Goal: Download file/media

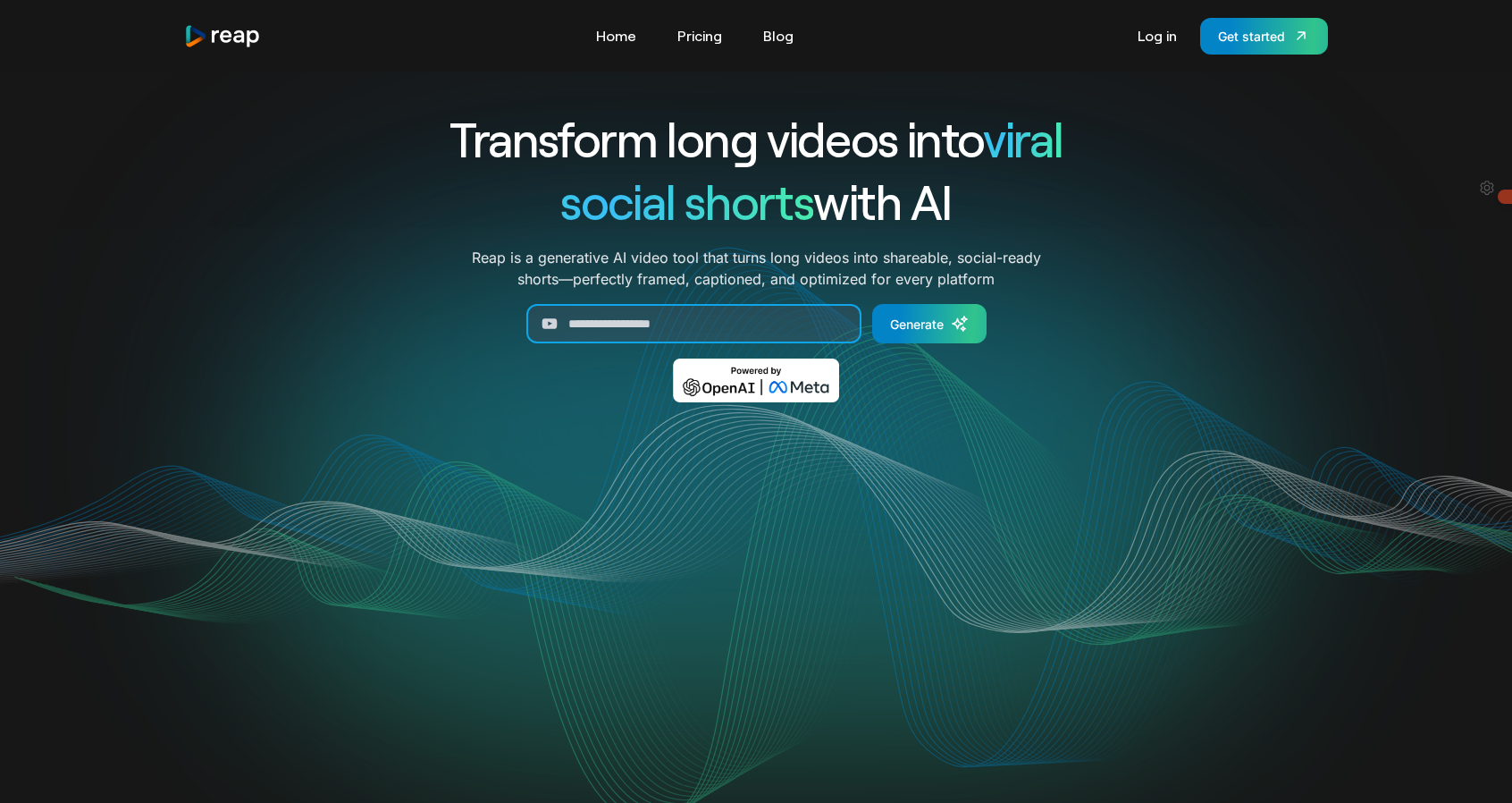
click at [656, 321] on input "Generate Form" at bounding box center [694, 323] width 335 height 39
paste input "**********"
type input "**********"
click at [930, 322] on div "Generate" at bounding box center [917, 324] width 54 height 19
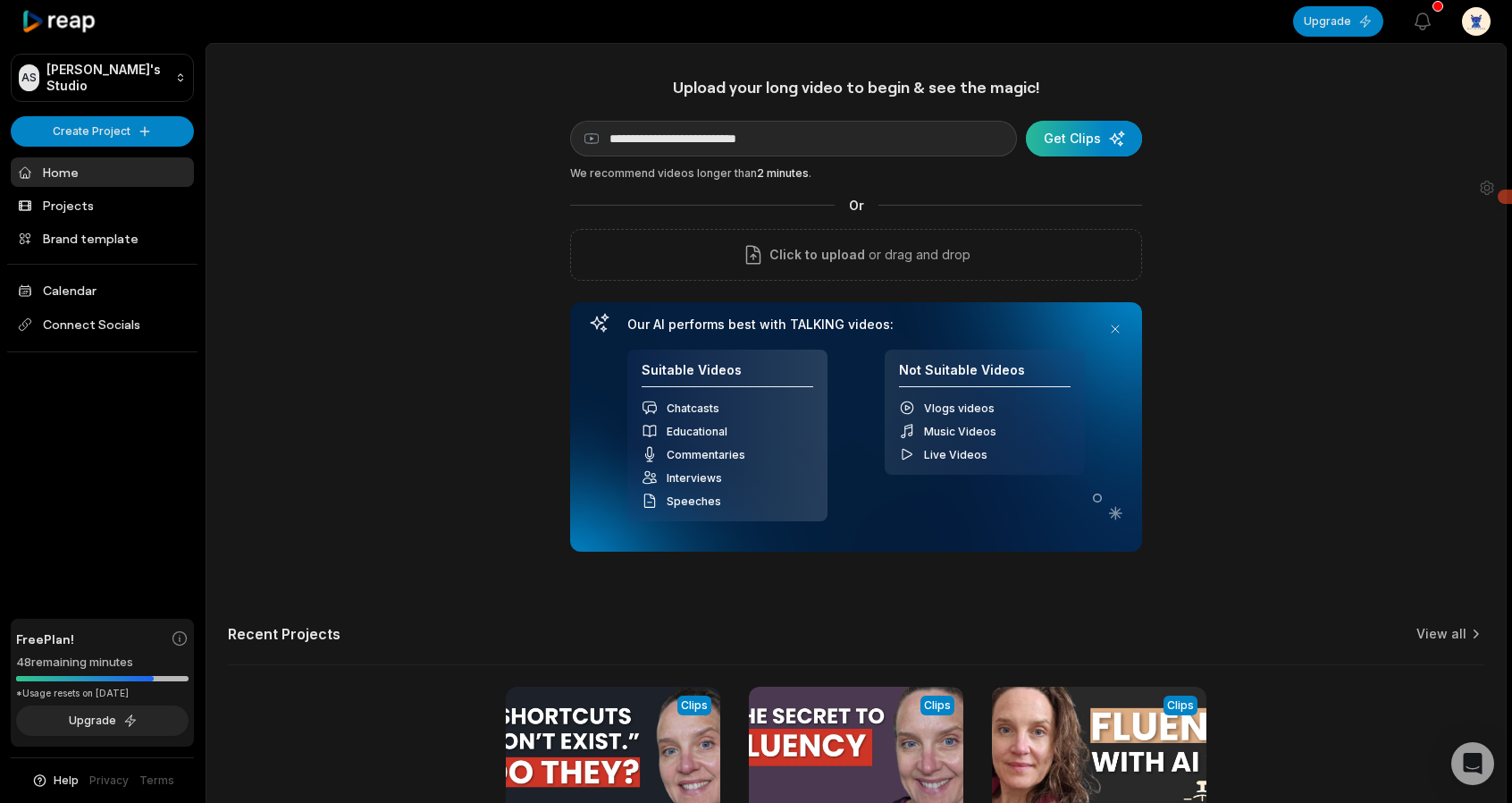
click at [1080, 135] on div "submit" at bounding box center [1083, 138] width 116 height 36
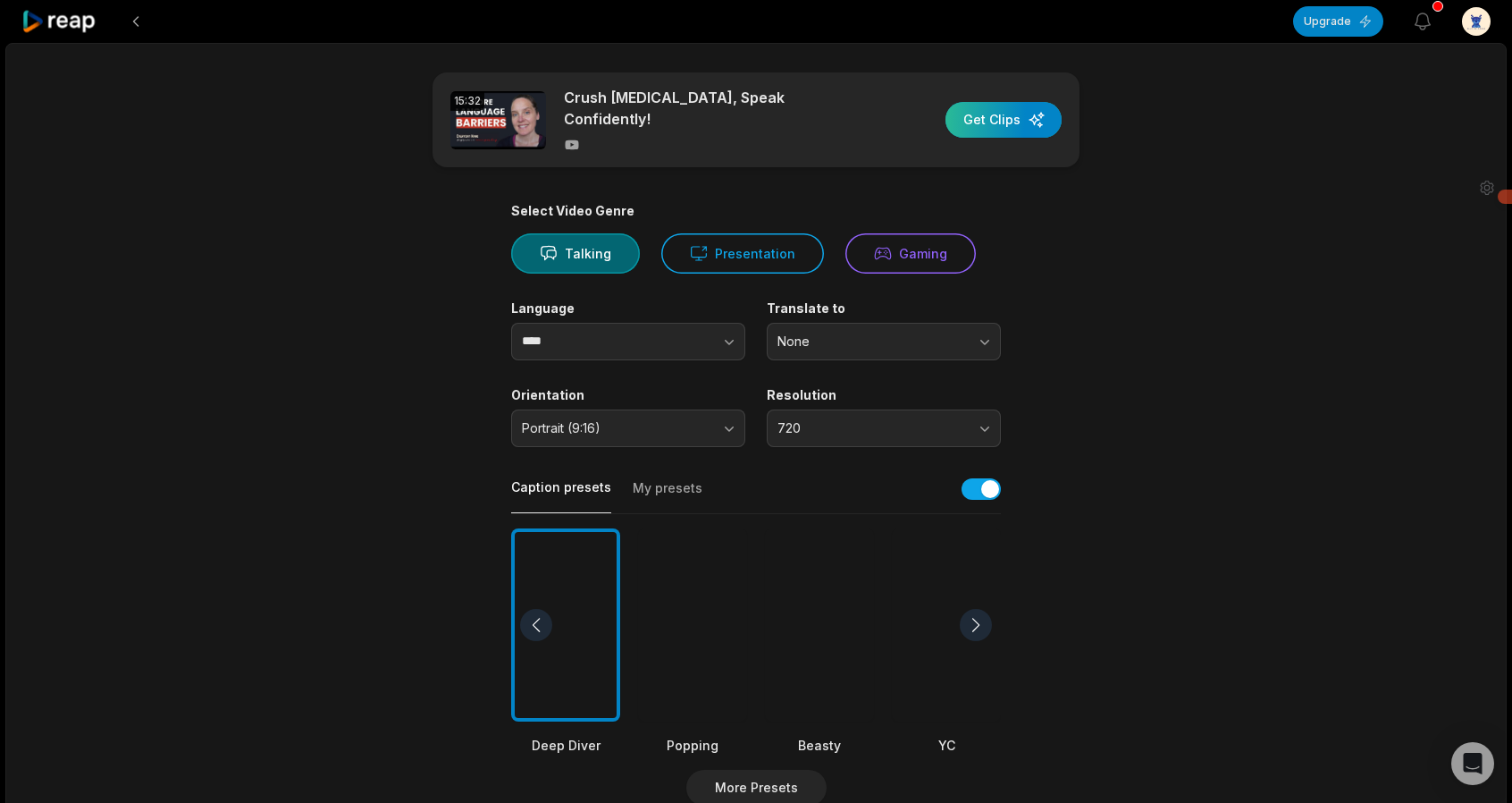
click at [981, 119] on div "button" at bounding box center [1003, 119] width 116 height 36
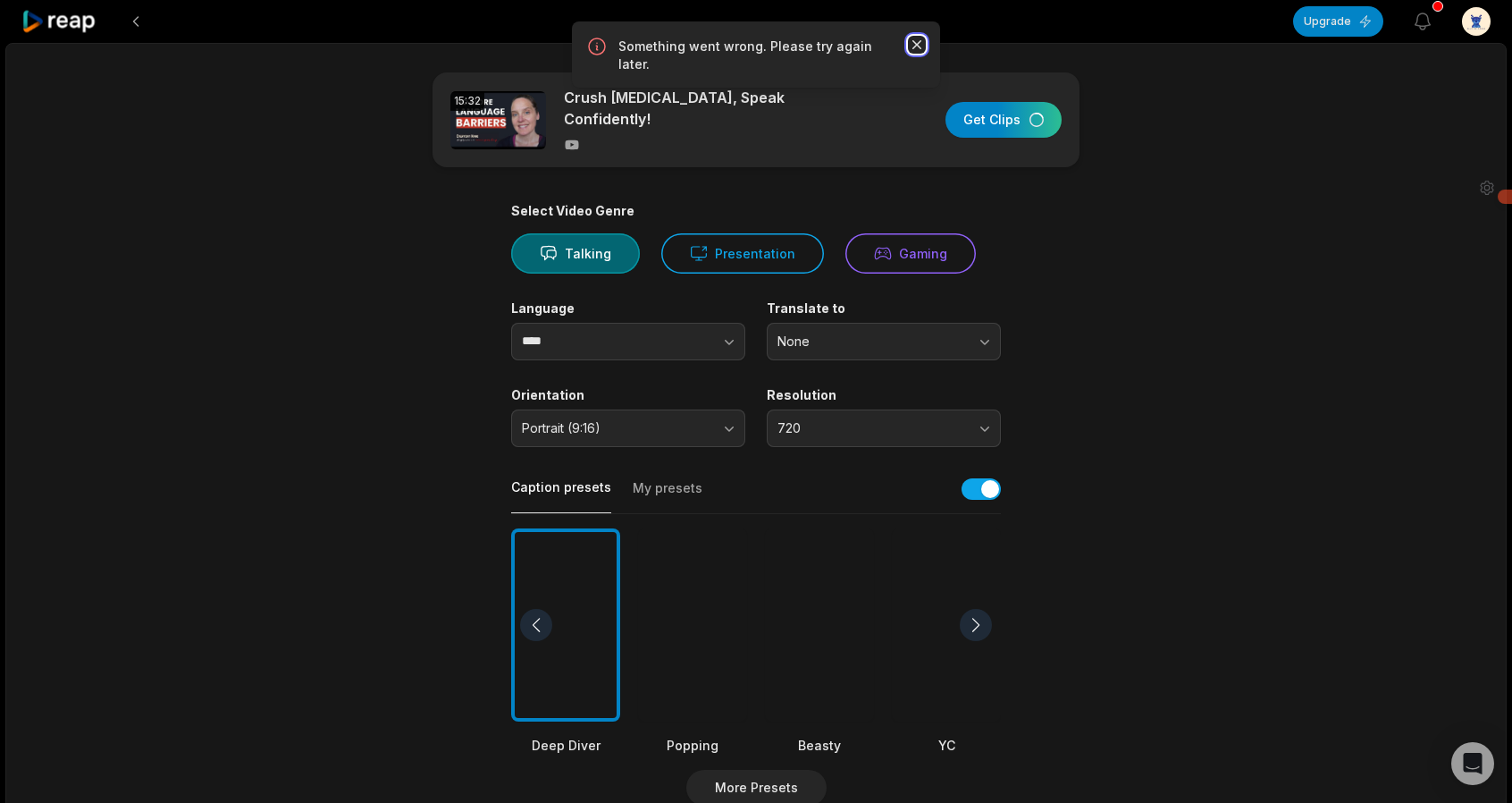
click at [912, 40] on icon "button" at bounding box center [917, 44] width 9 height 9
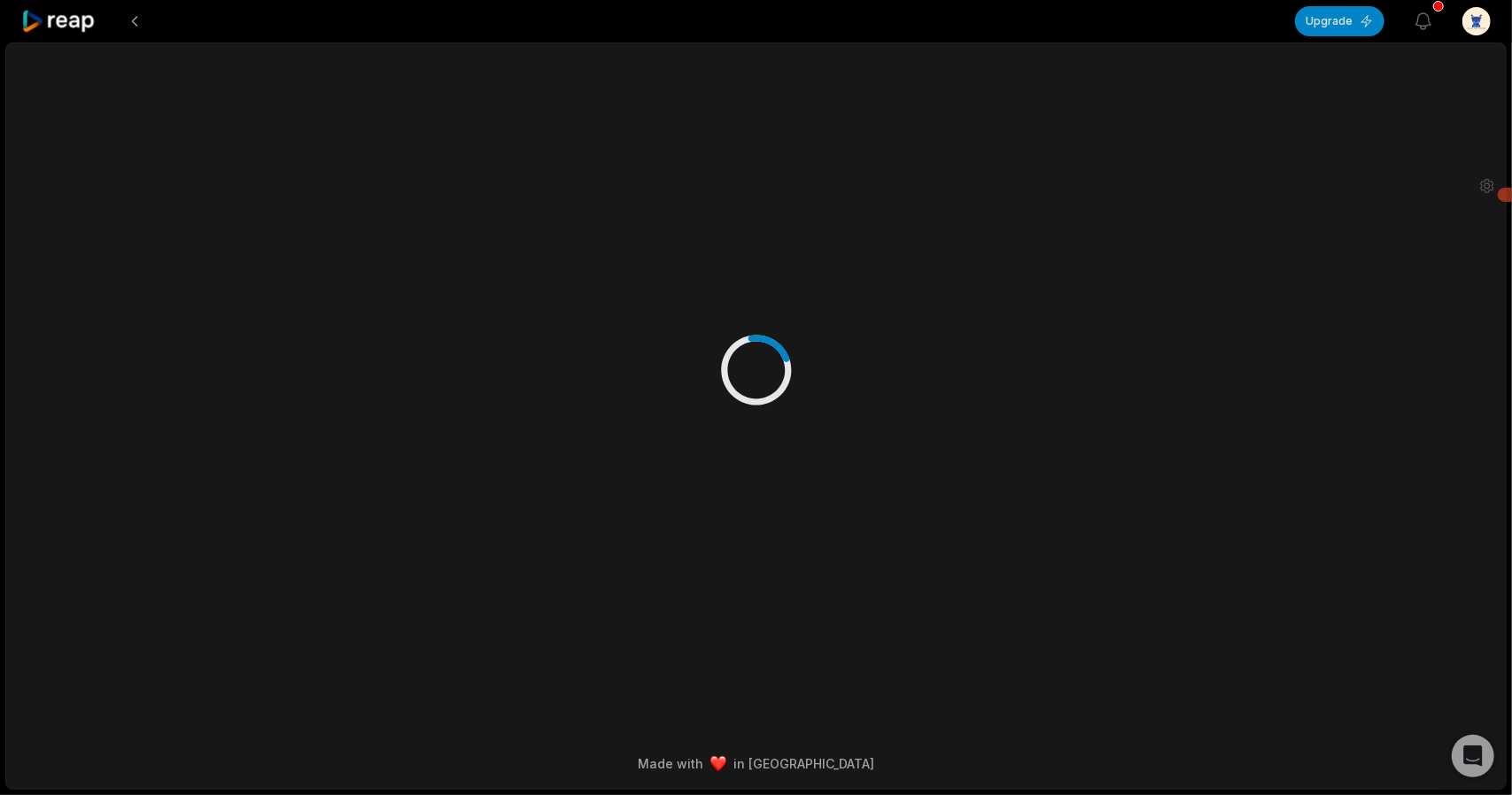
click at [995, 118] on div at bounding box center [756, 352] width 857 height 618
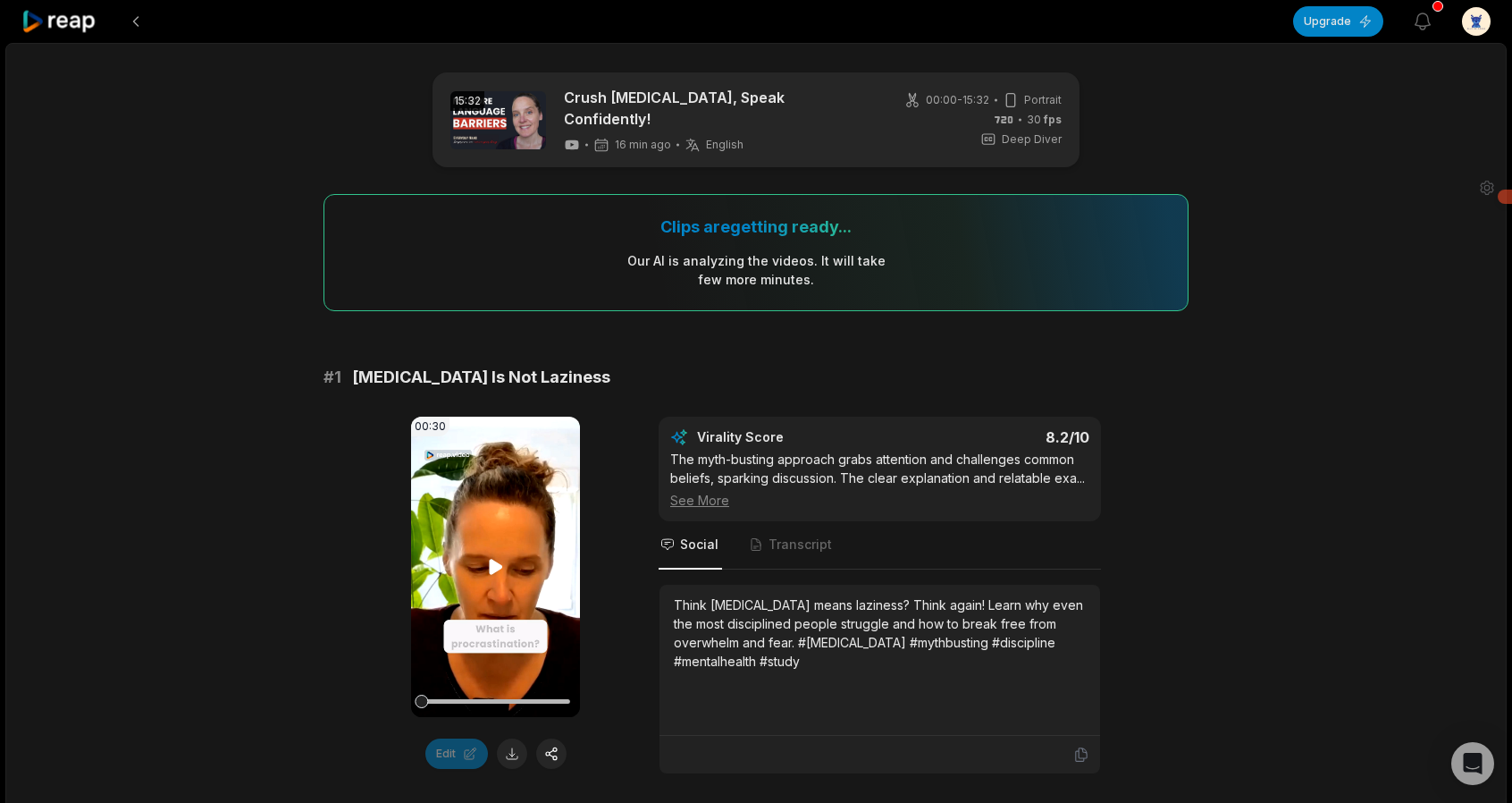
click at [496, 559] on icon at bounding box center [495, 567] width 13 height 15
click at [519, 740] on button at bounding box center [512, 753] width 31 height 31
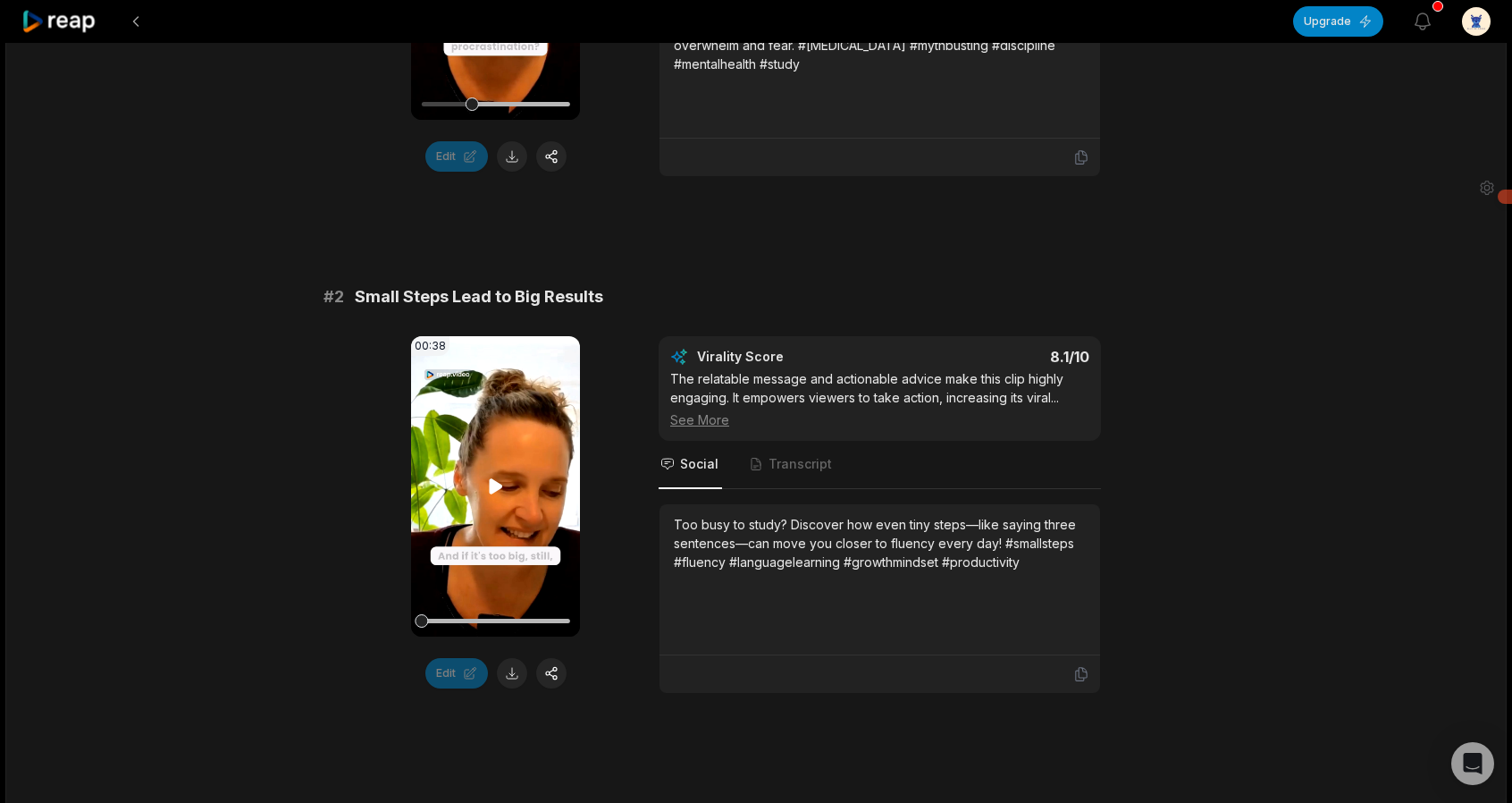
scroll to position [626, 0]
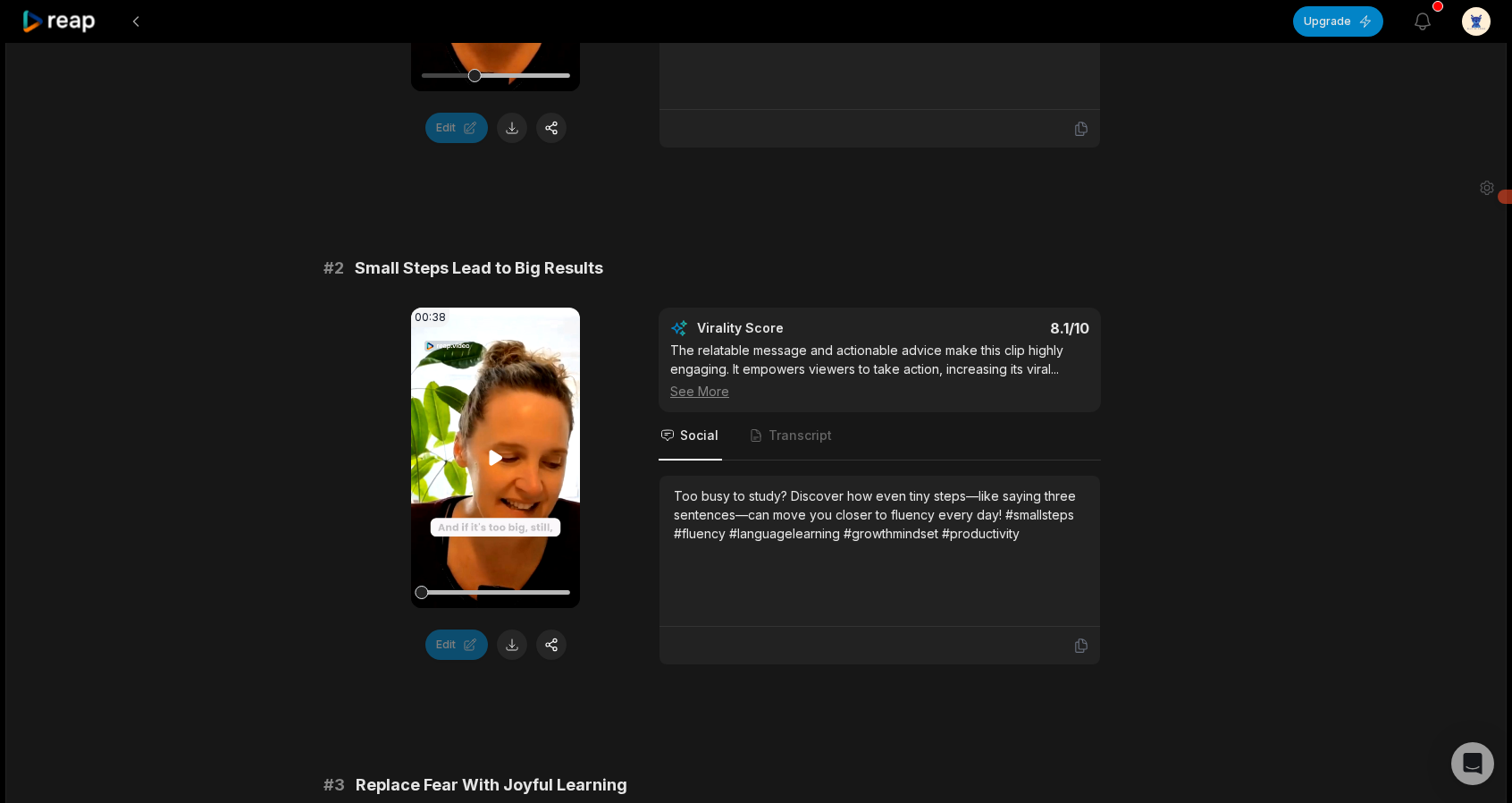
click at [497, 450] on icon at bounding box center [495, 458] width 13 height 15
click at [509, 630] on button at bounding box center [512, 645] width 31 height 31
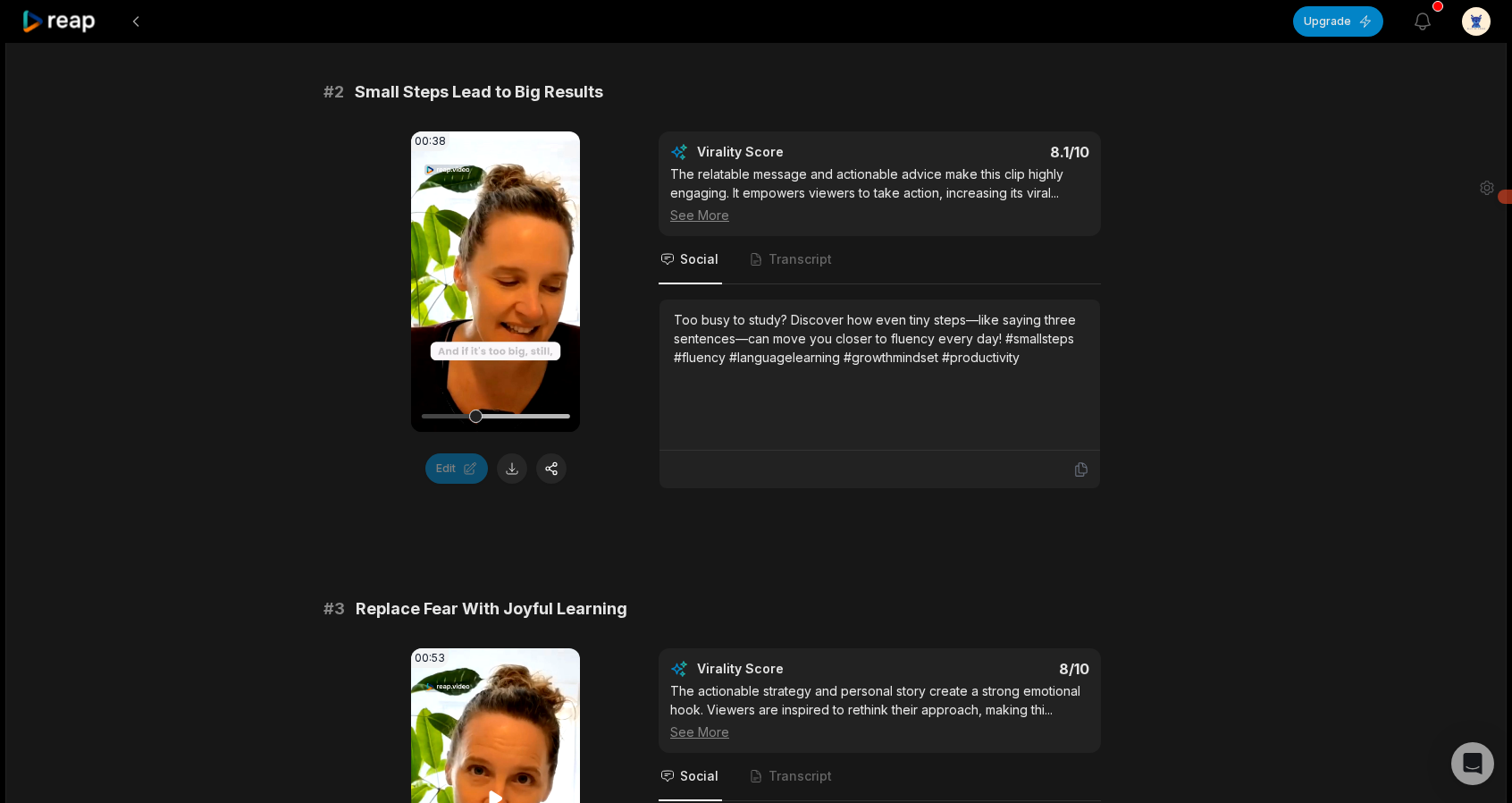
scroll to position [1073, 0]
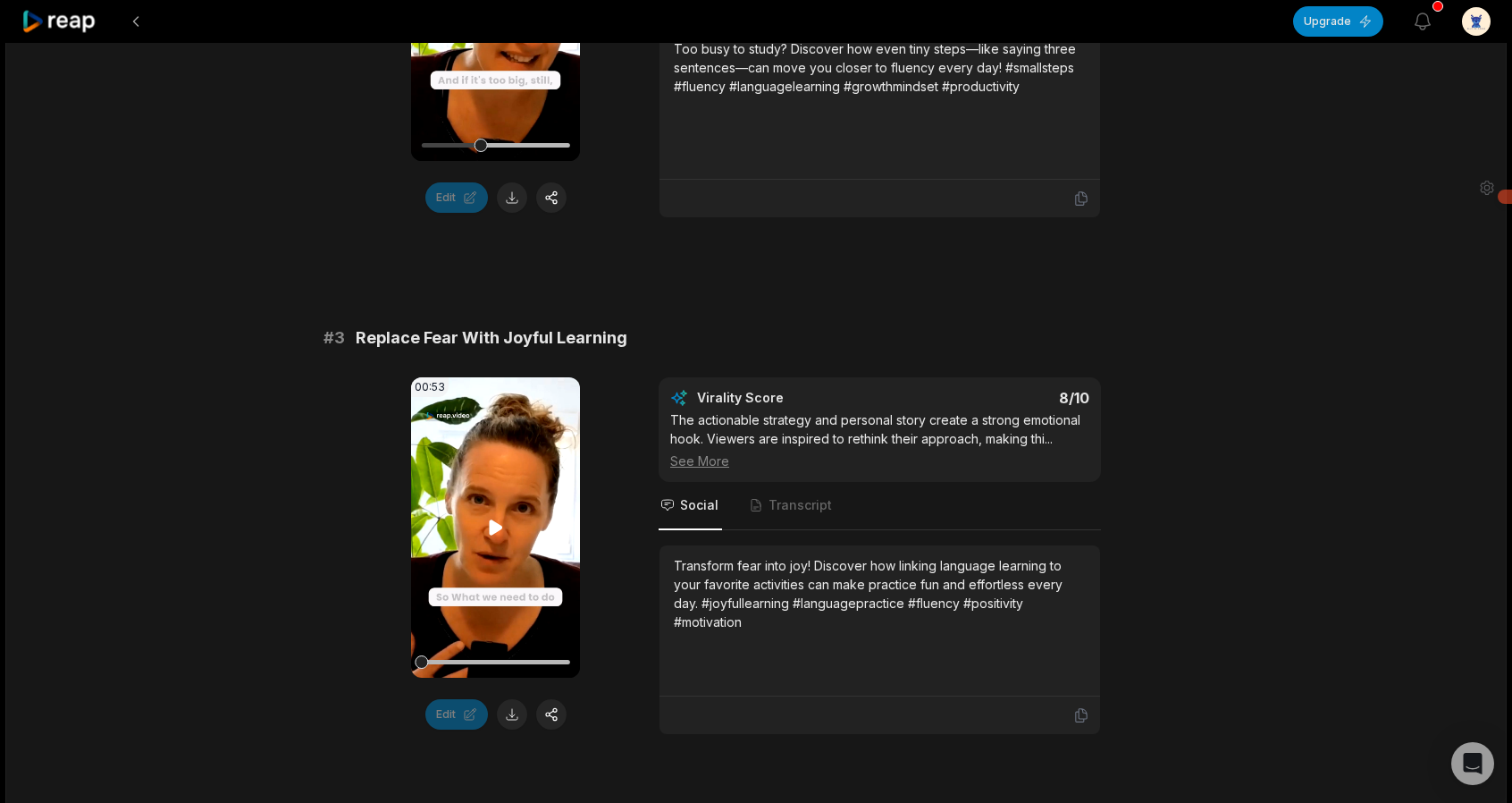
click at [496, 521] on icon at bounding box center [495, 528] width 13 height 15
click at [509, 704] on button at bounding box center [512, 714] width 31 height 31
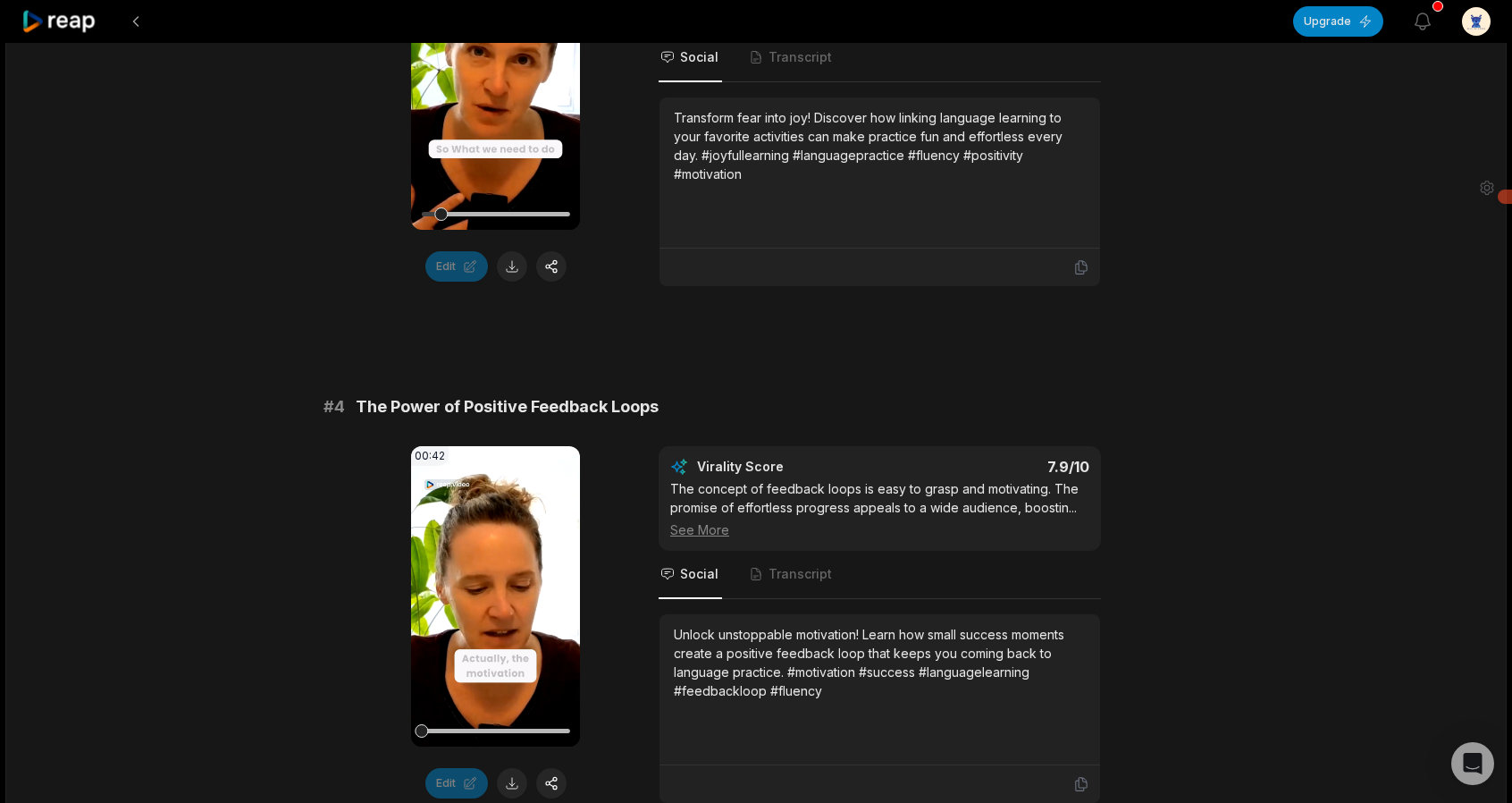
scroll to position [1699, 0]
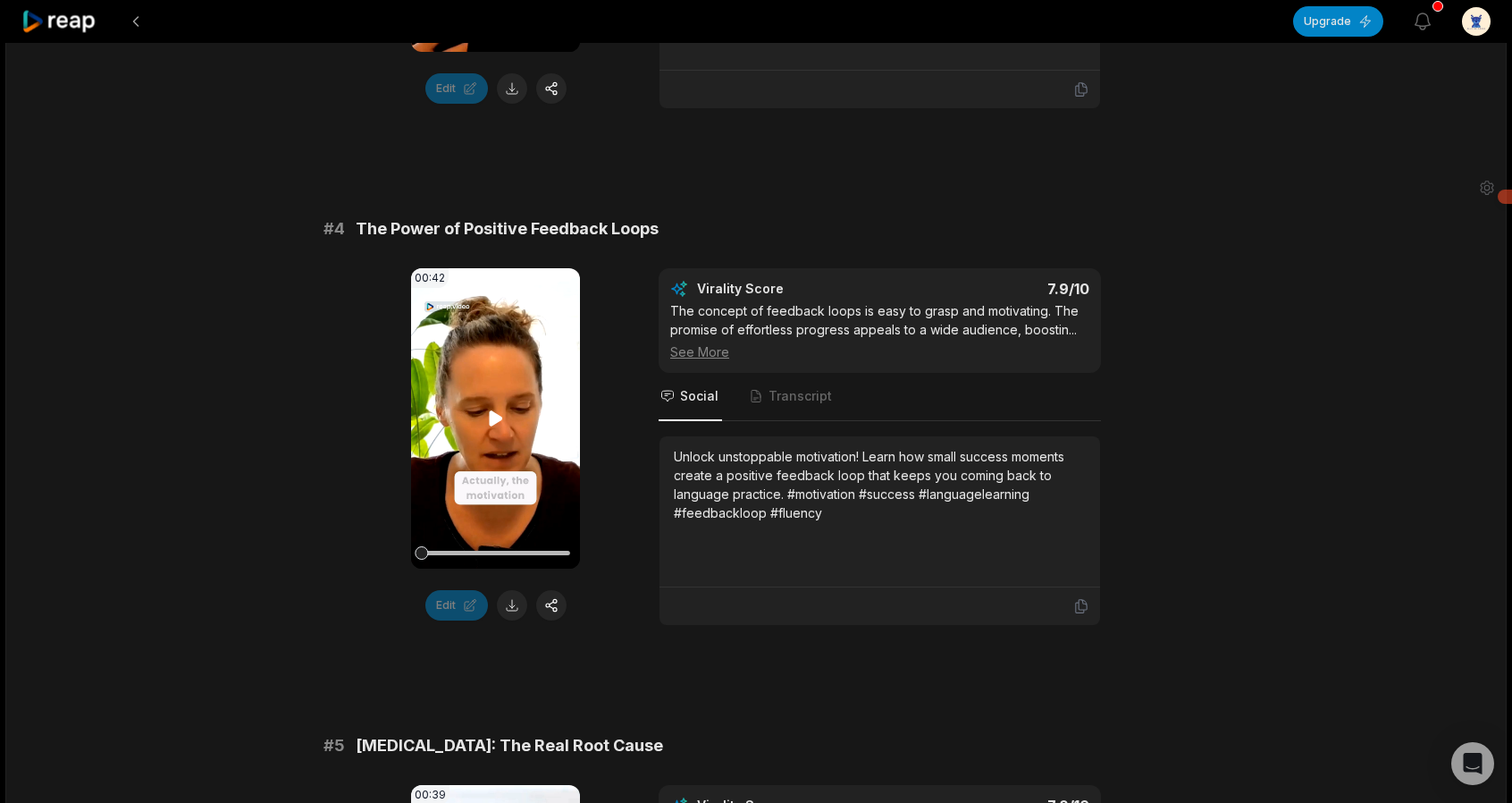
click at [490, 411] on icon at bounding box center [495, 419] width 13 height 15
click at [509, 592] on button at bounding box center [512, 605] width 31 height 31
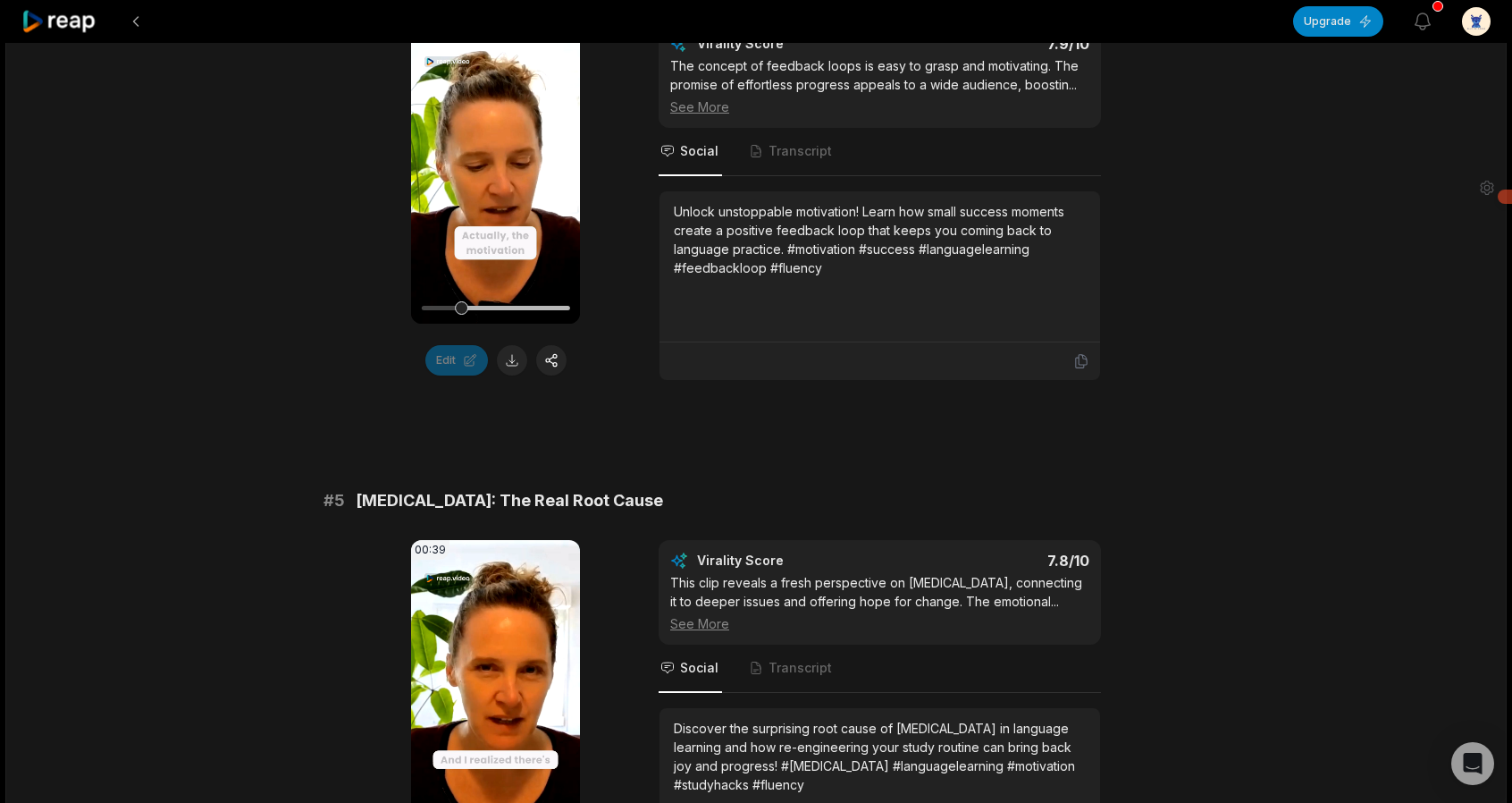
scroll to position [2056, 0]
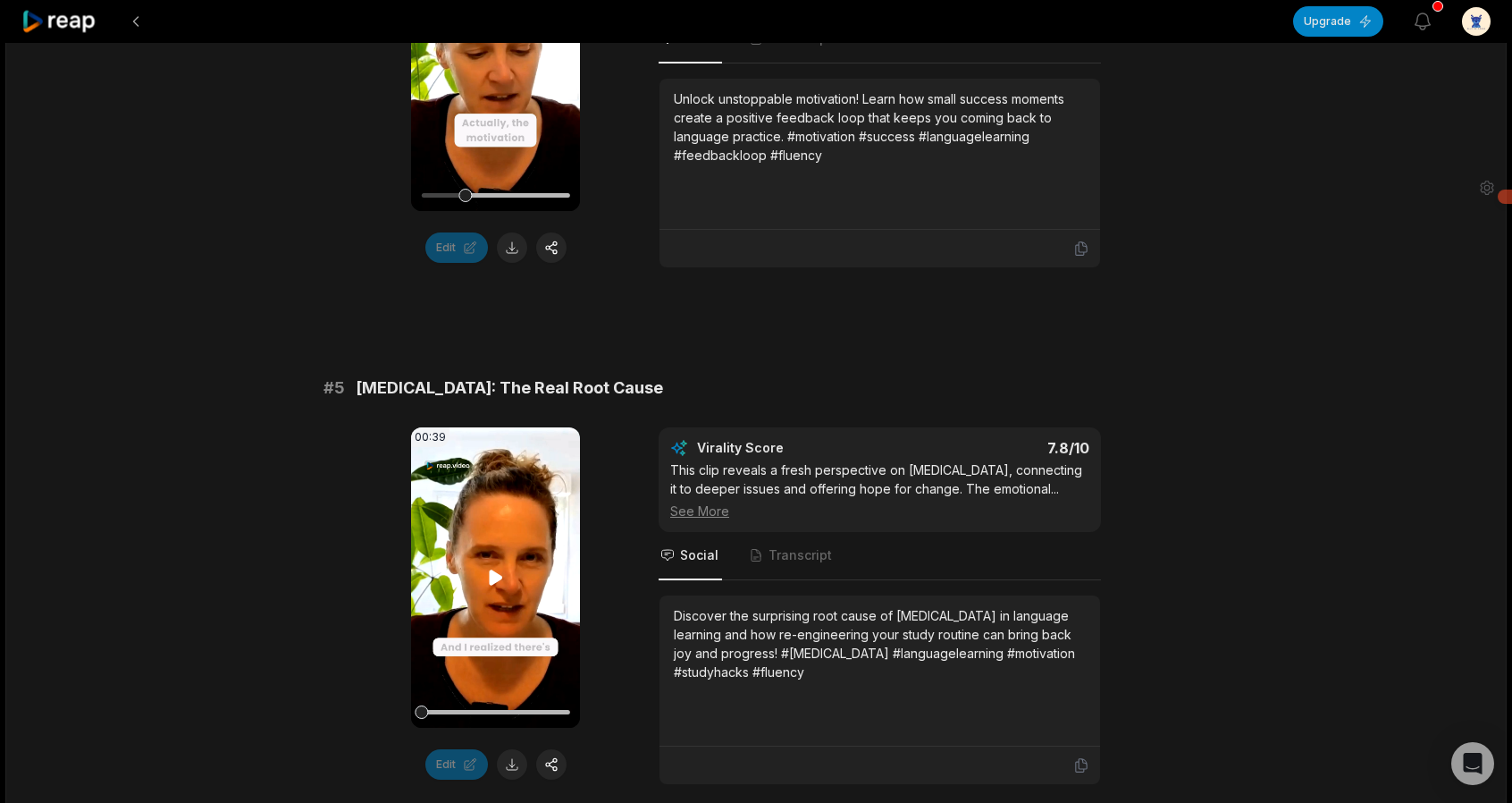
click at [495, 571] on icon at bounding box center [495, 578] width 13 height 15
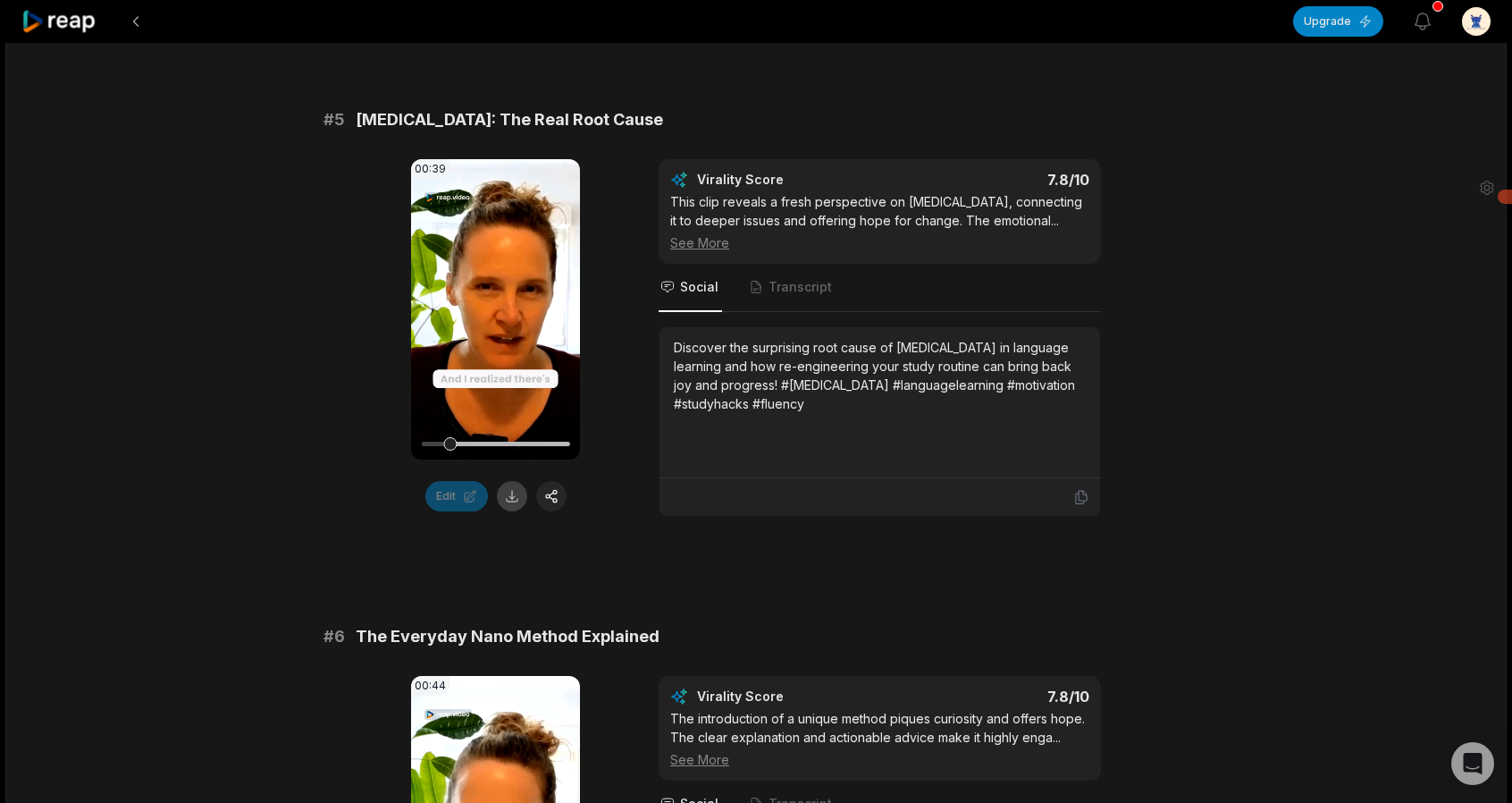
click at [514, 481] on button at bounding box center [512, 496] width 31 height 31
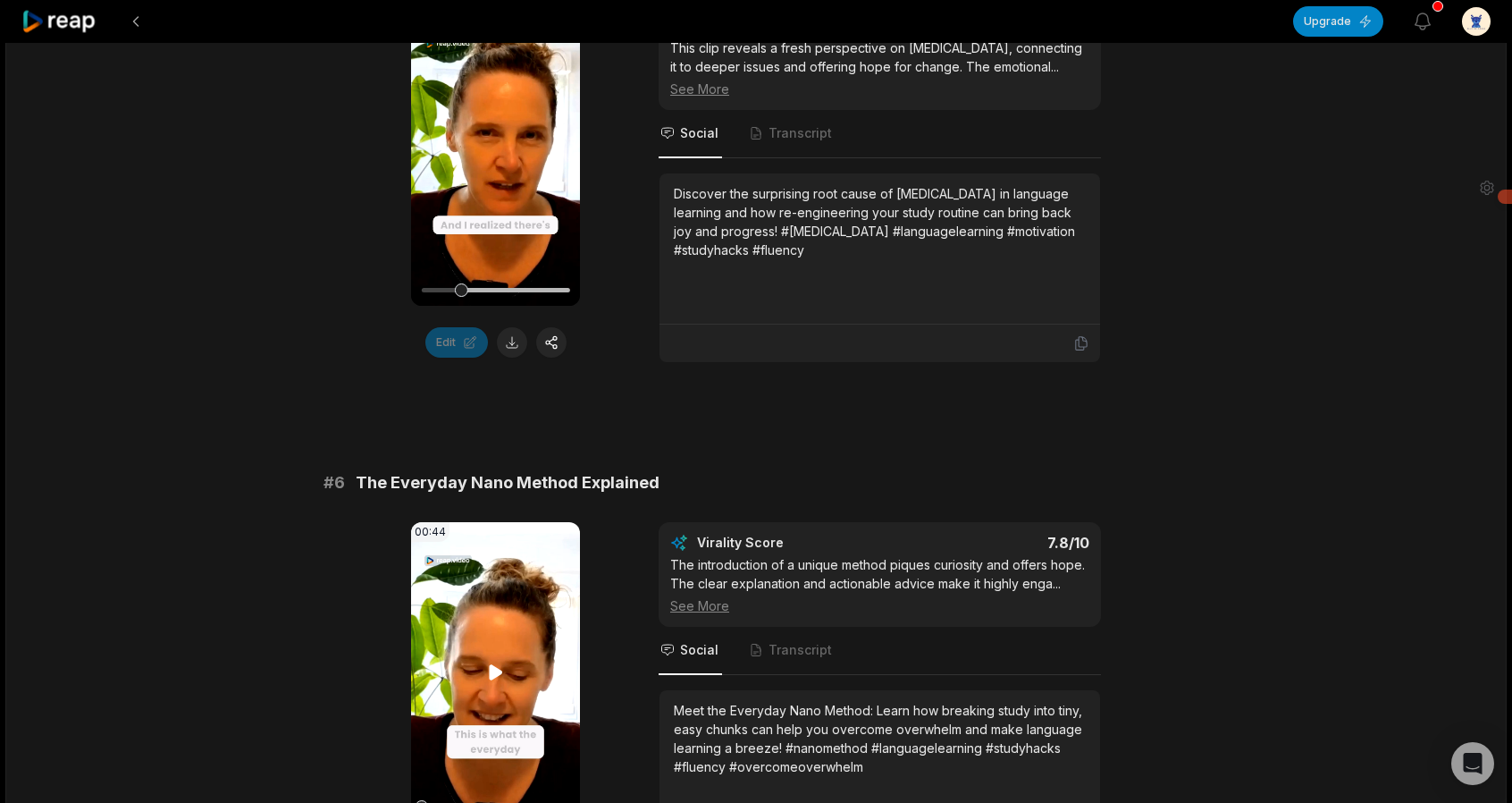
scroll to position [2592, 0]
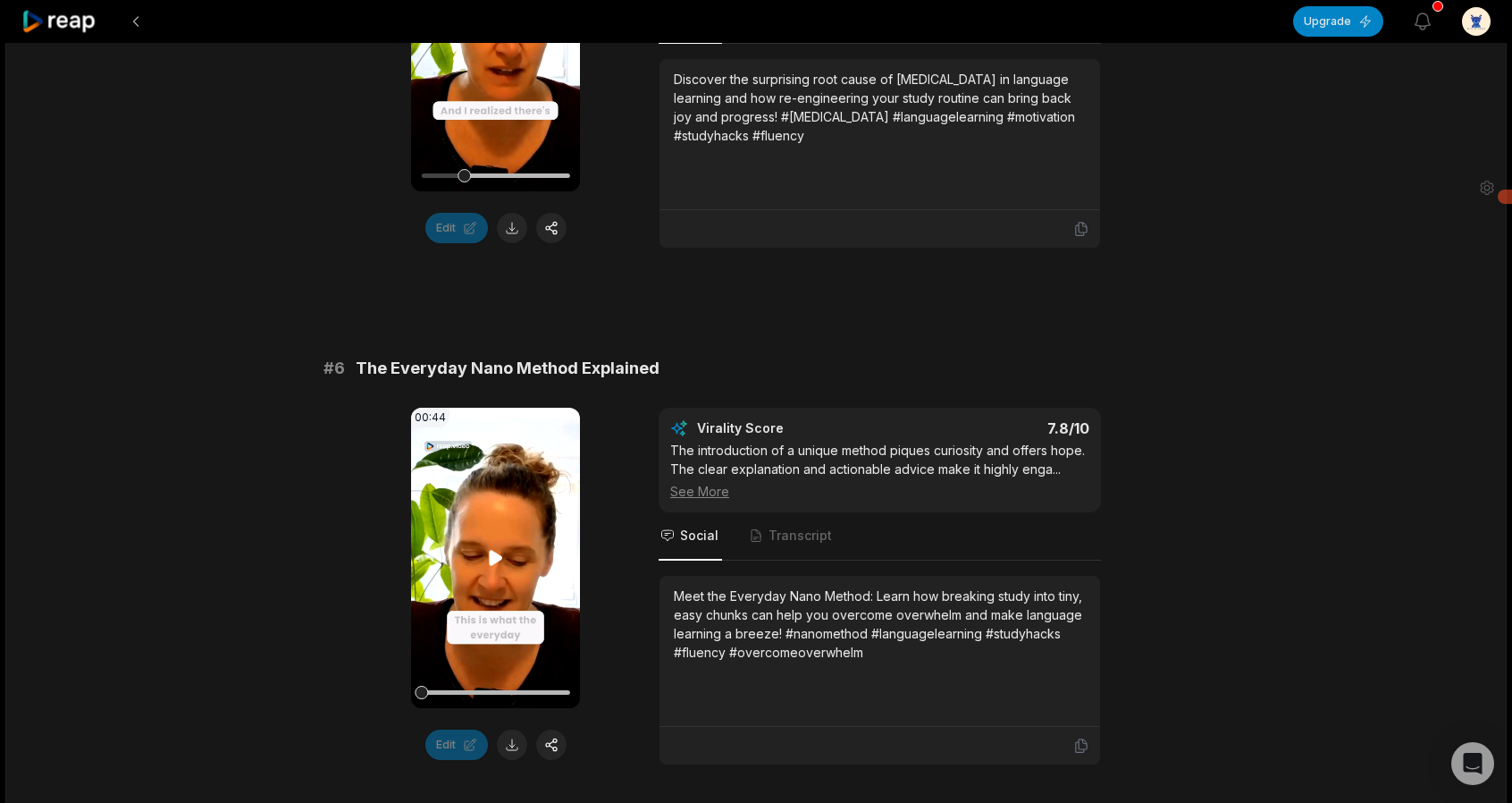
click at [496, 551] on icon at bounding box center [495, 558] width 13 height 15
click at [516, 730] on button at bounding box center [512, 745] width 31 height 31
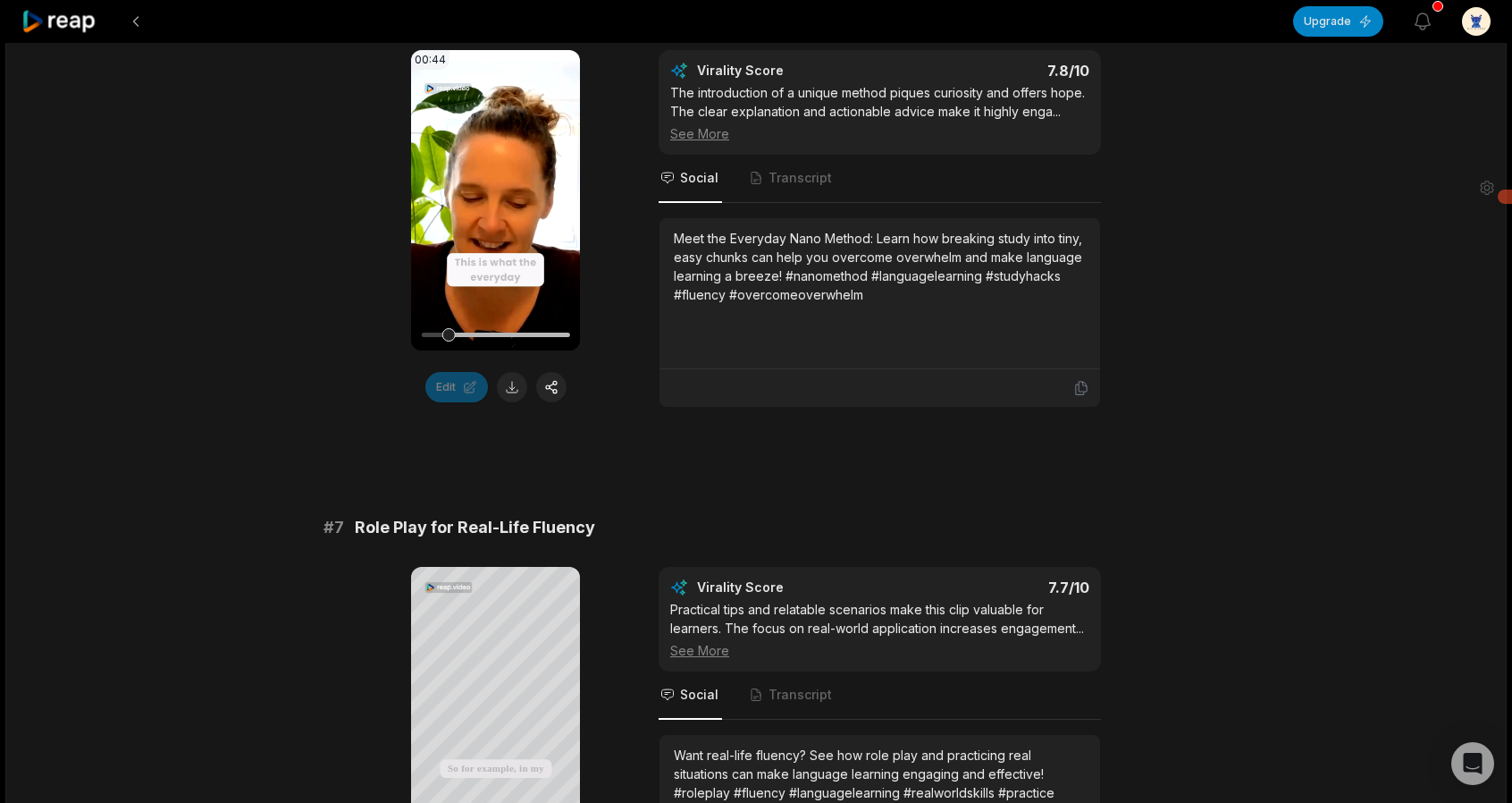
scroll to position [3129, 0]
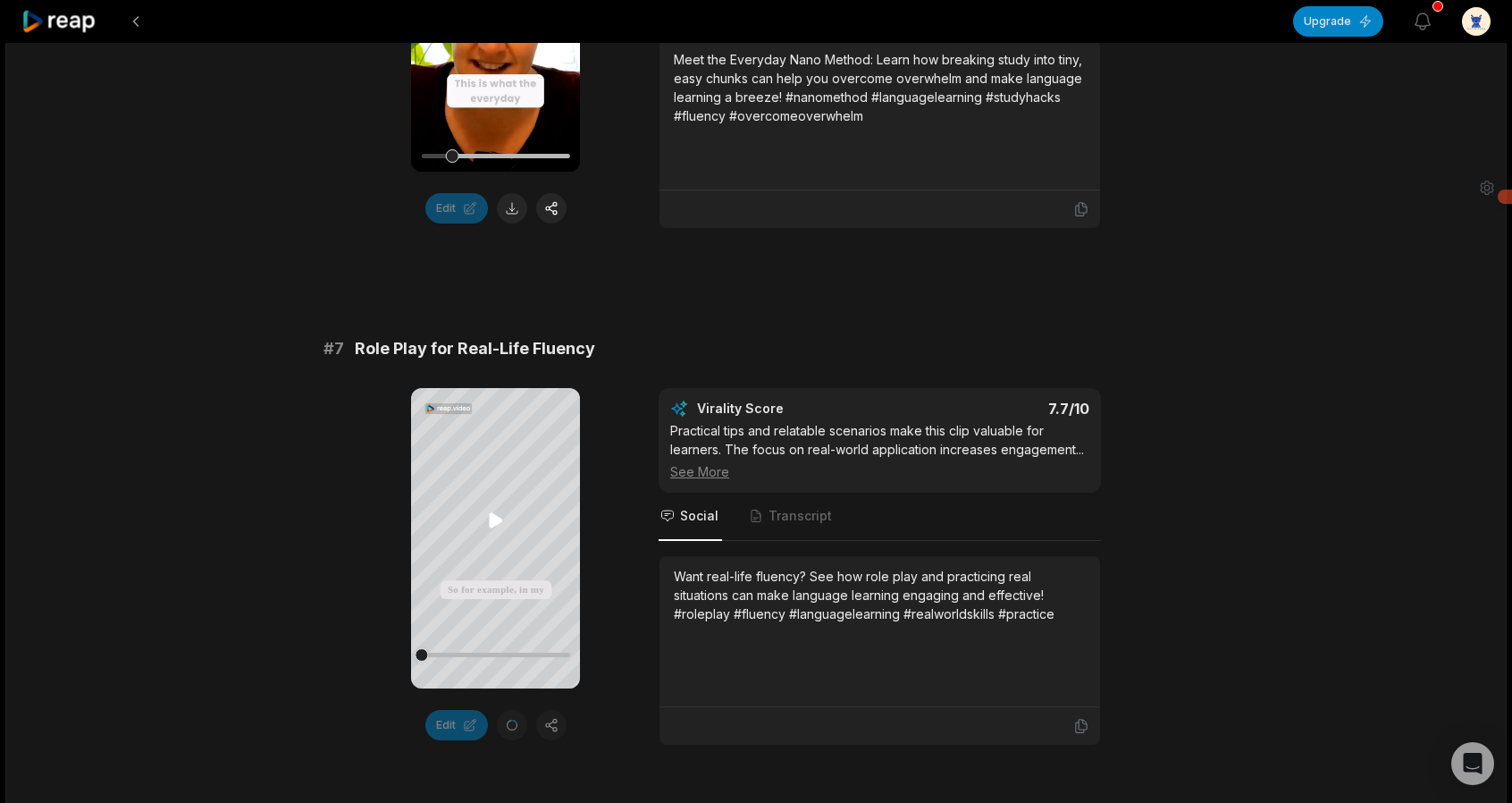
click at [489, 519] on icon at bounding box center [495, 521] width 13 height 15
